Goal: Register for event/course

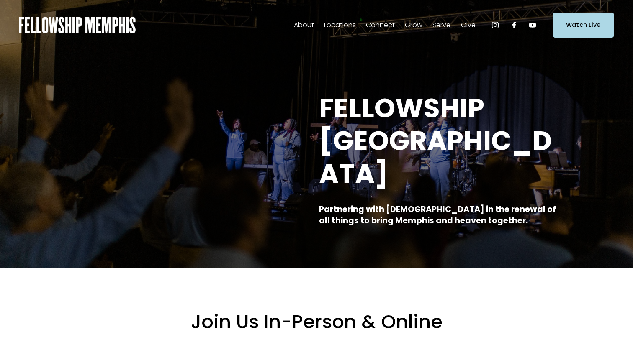
click at [0, 0] on span "Events" at bounding box center [0, 0] width 0 height 0
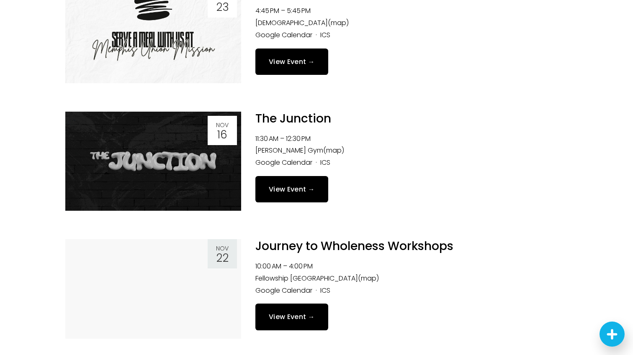
scroll to position [1578, 0]
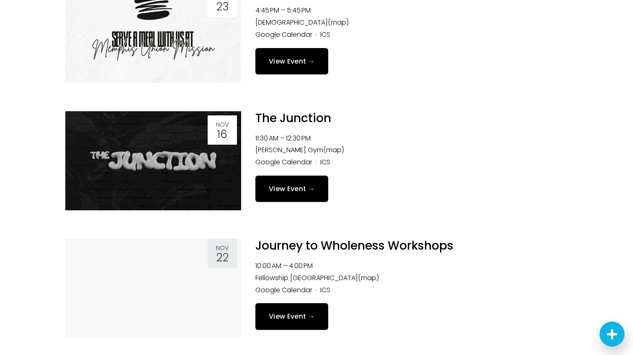
click at [185, 309] on link at bounding box center [153, 288] width 176 height 99
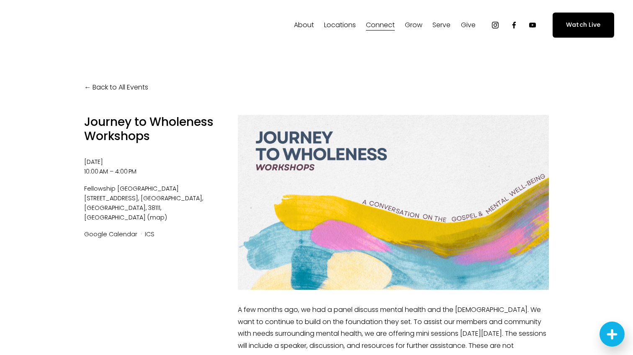
click at [335, 216] on div at bounding box center [393, 202] width 311 height 175
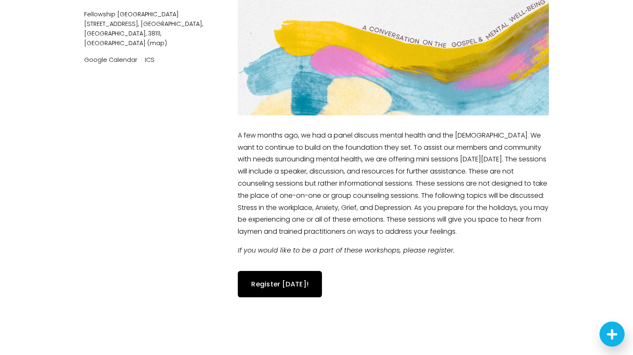
scroll to position [208, 0]
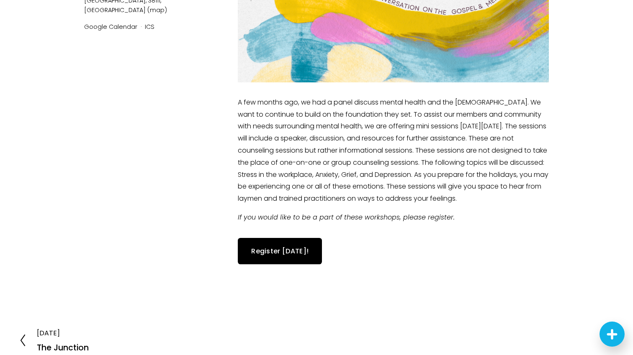
click at [294, 251] on link "Register [DATE]!" at bounding box center [280, 251] width 84 height 26
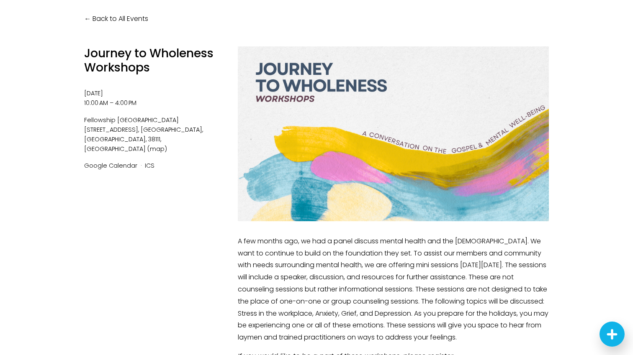
scroll to position [43, 0]
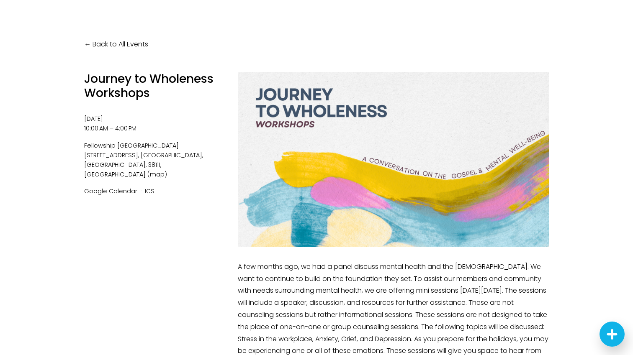
click at [87, 70] on div "Back to All Events Journey to Wholeness Workshops Saturday, November 22, 2025 1…" at bounding box center [316, 241] width 502 height 468
click at [93, 39] on link "Back to All Events" at bounding box center [116, 44] width 64 height 12
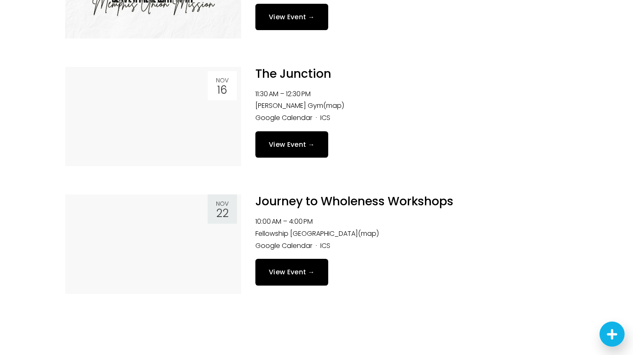
scroll to position [1621, 0]
